Goal: Task Accomplishment & Management: Manage account settings

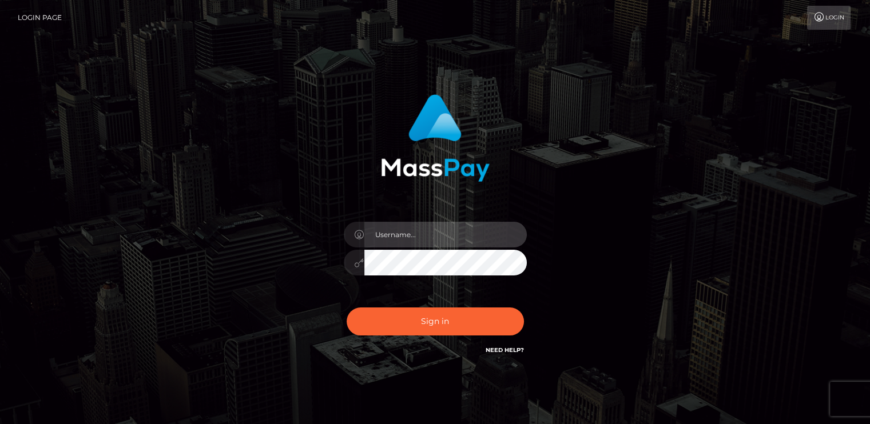
click at [478, 239] on input "text" at bounding box center [445, 235] width 162 height 26
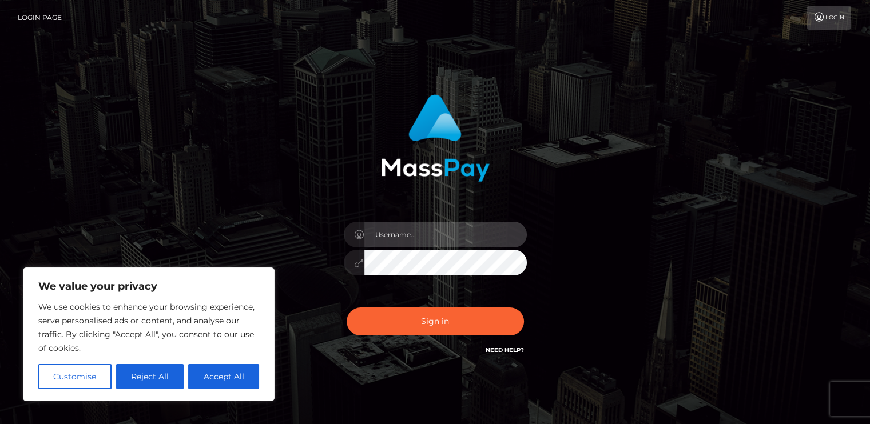
type input "[PERSON_NAME][EMAIL_ADDRESS][PERSON_NAME][DOMAIN_NAME]"
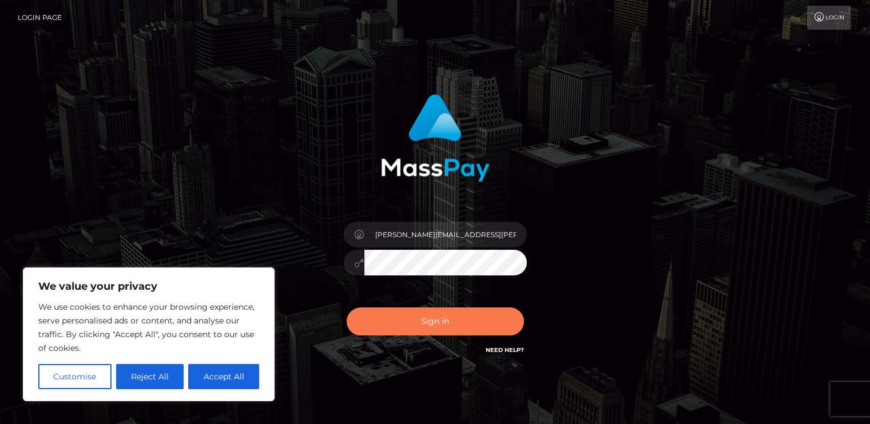
click at [457, 318] on button "Sign in" at bounding box center [435, 322] width 177 height 28
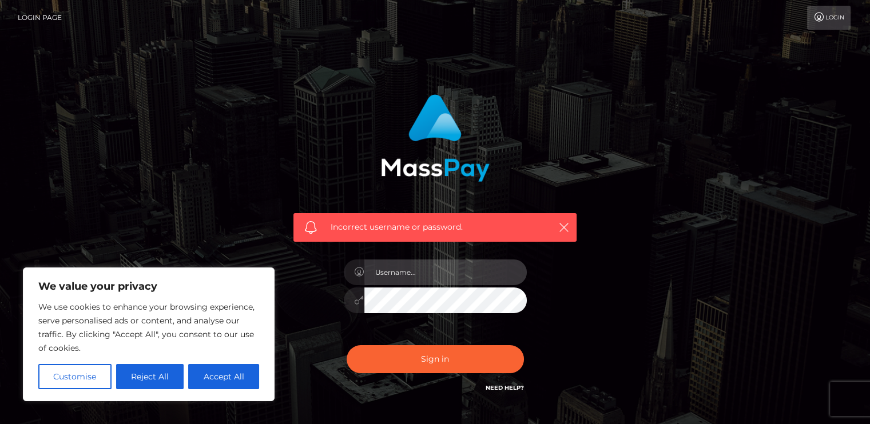
drag, startPoint x: 0, startPoint y: 0, endPoint x: 479, endPoint y: 273, distance: 551.9
click at [479, 273] on input "text" at bounding box center [445, 273] width 162 height 26
type input "Thomas.sawdey@gmail.com"
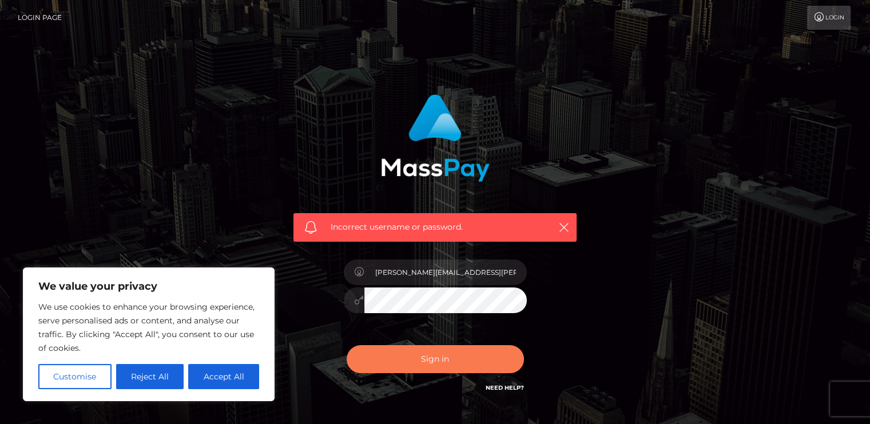
click at [383, 368] on button "Sign in" at bounding box center [435, 360] width 177 height 28
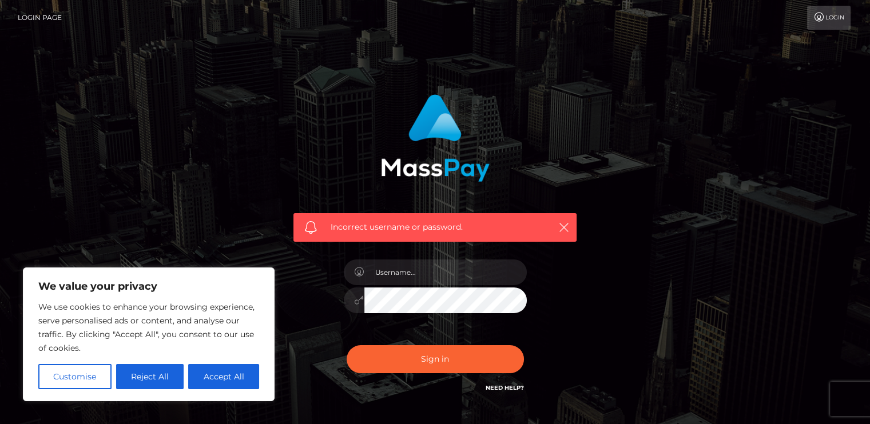
click at [567, 217] on div "Incorrect username or password." at bounding box center [434, 227] width 283 height 29
click at [565, 223] on icon "button" at bounding box center [563, 227] width 11 height 11
click at [561, 231] on icon "button" at bounding box center [563, 227] width 11 height 11
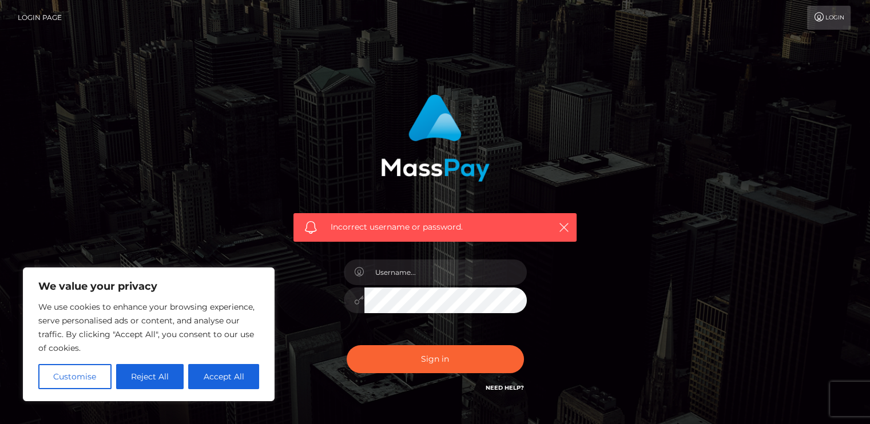
click at [831, 28] on link "Login" at bounding box center [828, 18] width 43 height 24
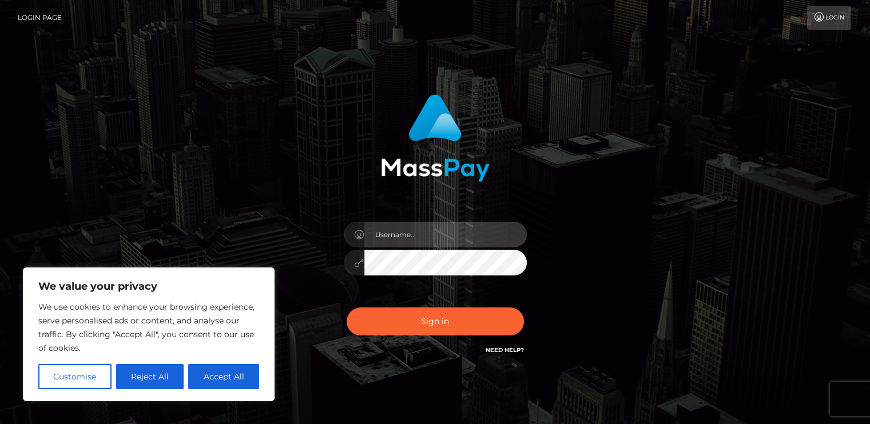
click at [409, 228] on input "text" at bounding box center [445, 235] width 162 height 26
type input "T"
type input "thomas.sawdey@gmail.com"
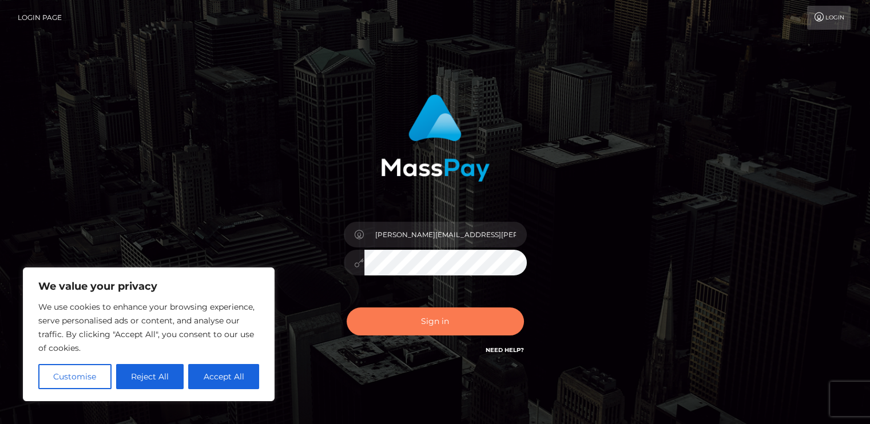
click at [394, 314] on button "Sign in" at bounding box center [435, 322] width 177 height 28
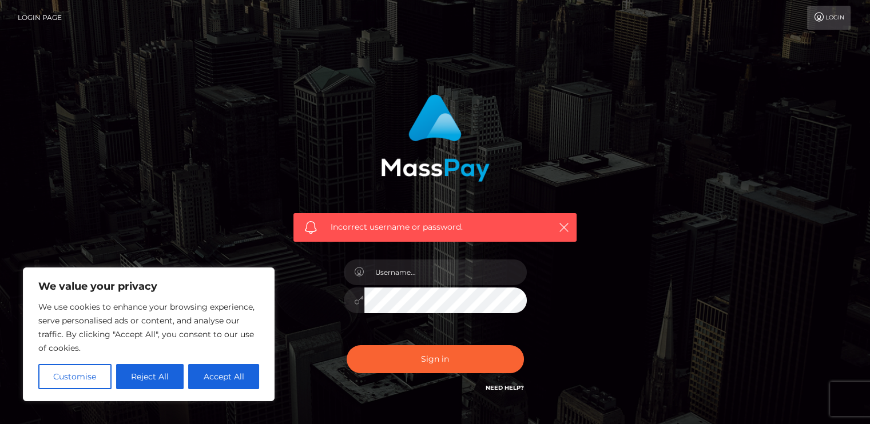
click at [493, 384] on h6 "Need Help?" at bounding box center [505, 388] width 38 height 10
click at [497, 387] on link "Need Help?" at bounding box center [505, 387] width 38 height 7
click at [217, 375] on button "Accept All" at bounding box center [223, 376] width 71 height 25
checkbox input "true"
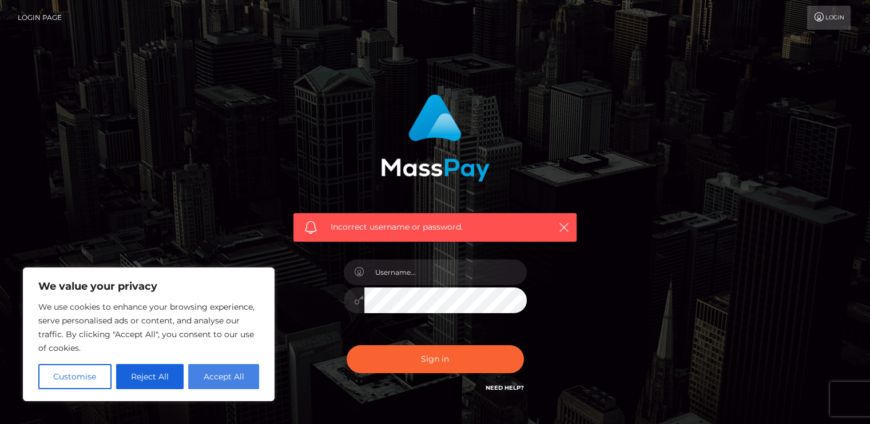
checkbox input "true"
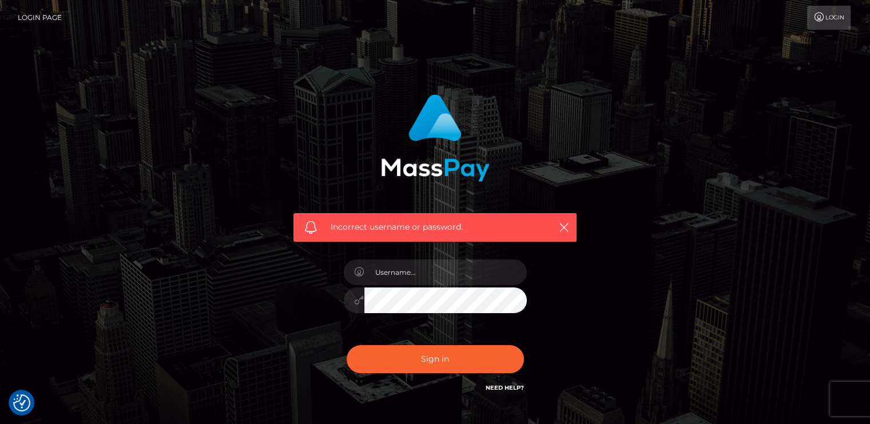
click at [508, 391] on link "Need Help?" at bounding box center [505, 387] width 38 height 7
click at [594, 349] on div "Incorrect username or password." at bounding box center [435, 250] width 652 height 329
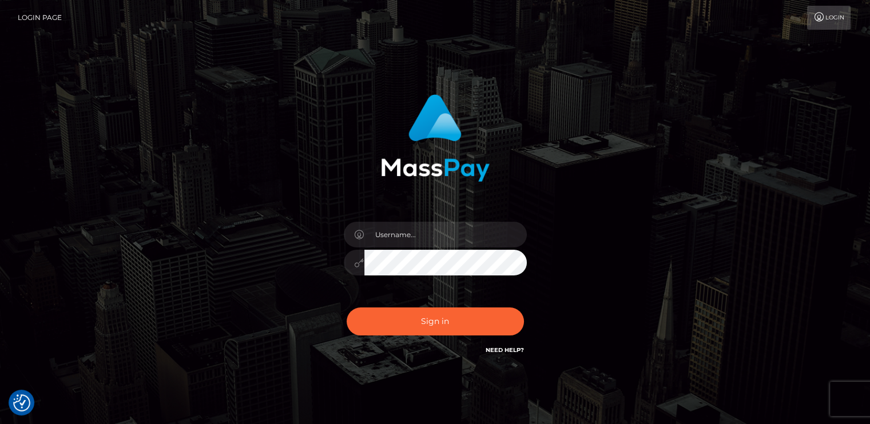
click at [510, 354] on link "Need Help?" at bounding box center [505, 350] width 38 height 7
